Goal: Task Accomplishment & Management: Manage account settings

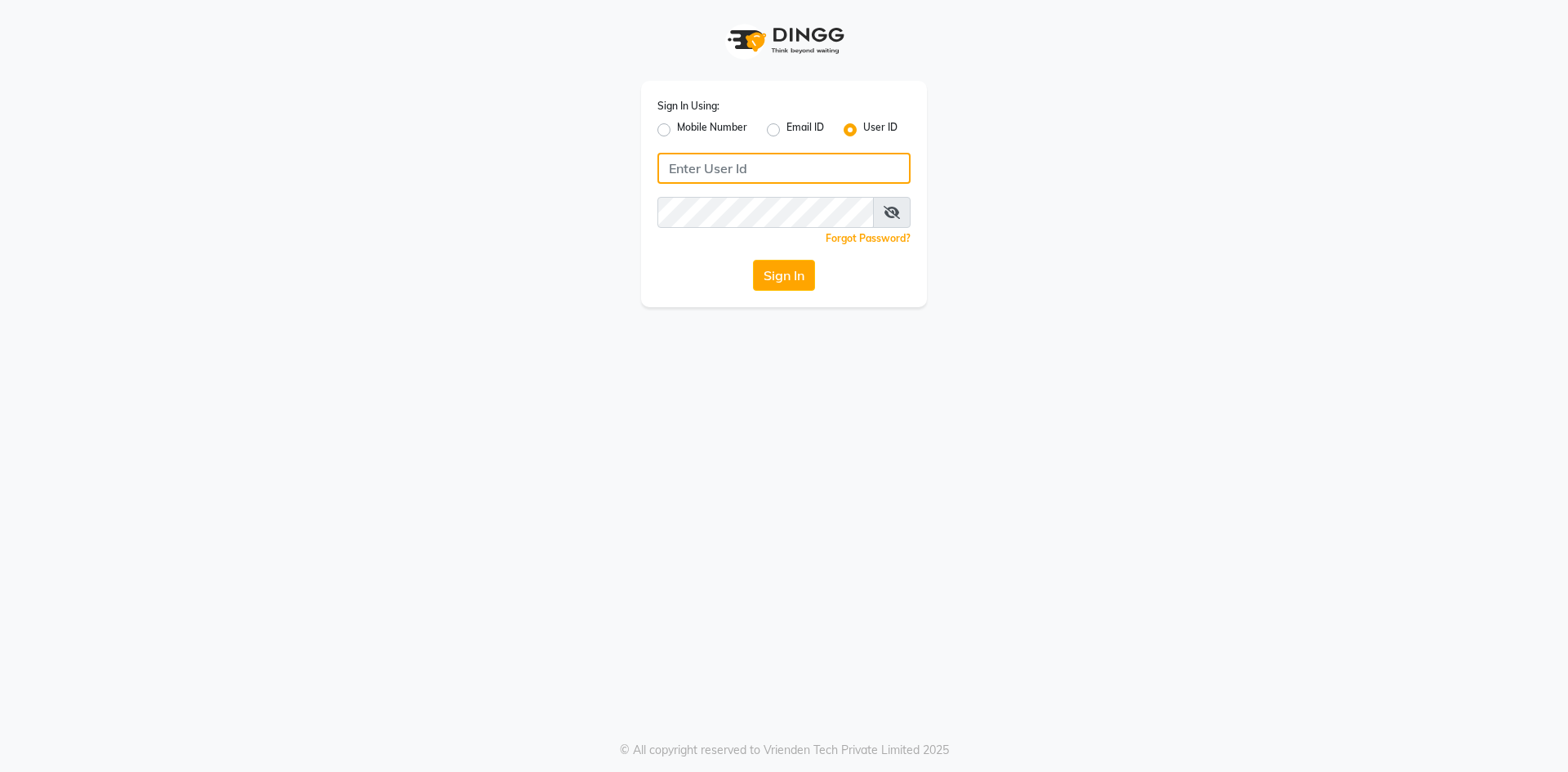
type input "9346469616"
click at [677, 123] on label "Mobile Number" at bounding box center [712, 130] width 71 height 20
click at [677, 123] on input "Mobile Number" at bounding box center [682, 125] width 10 height 10
radio input "true"
radio input "false"
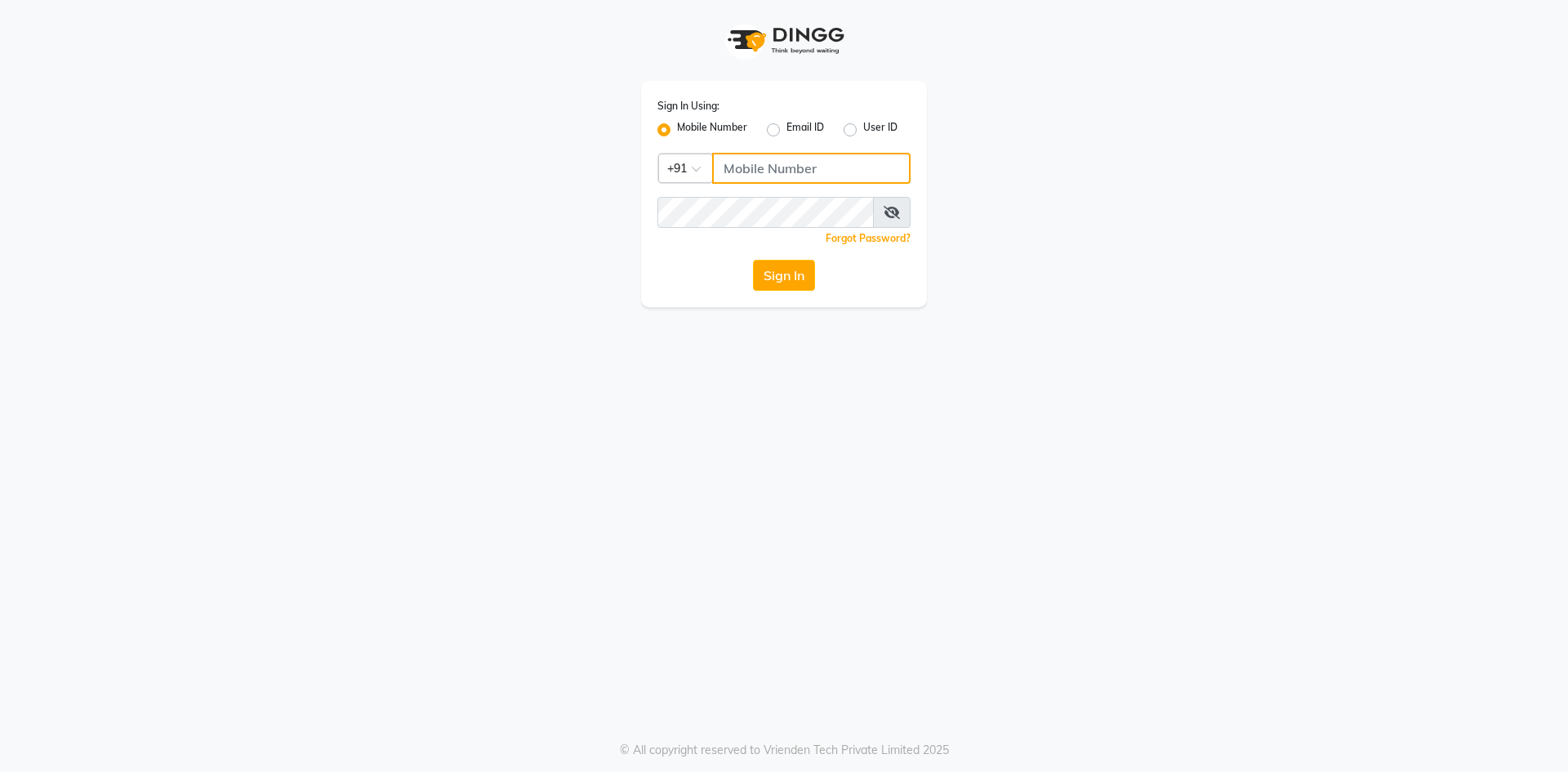
click at [792, 169] on input "Username" at bounding box center [811, 167] width 198 height 31
type input "9346469616"
click at [762, 276] on button "Sign In" at bounding box center [784, 275] width 62 height 31
